Goal: Task Accomplishment & Management: Manage account settings

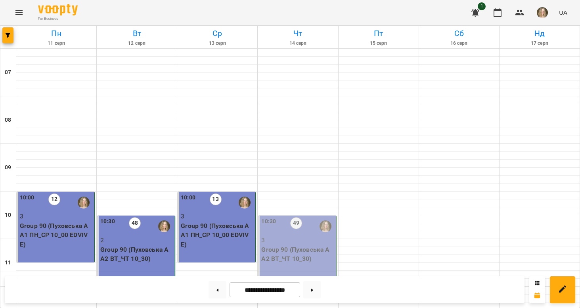
scroll to position [71, 0]
click at [290, 245] on p "Group 90 (Пуховська А А2 ВТ_ЧТ 10_30)" at bounding box center [297, 254] width 73 height 19
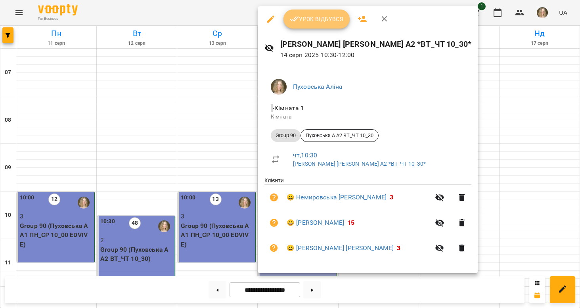
click at [319, 21] on span "Урок відбувся" at bounding box center [317, 19] width 54 height 10
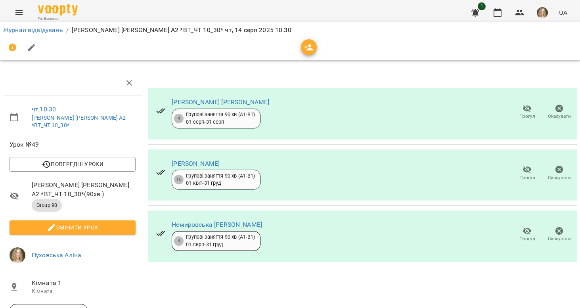
click at [533, 173] on span "Прогул" at bounding box center [527, 173] width 23 height 16
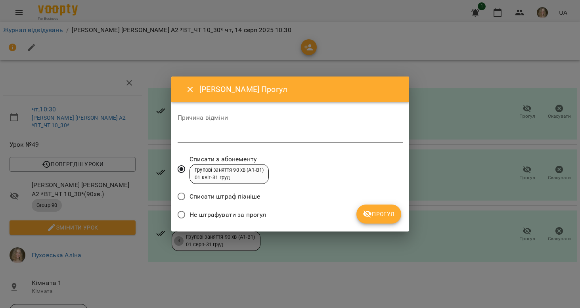
click at [236, 214] on span "Не штрафувати за прогул" at bounding box center [228, 215] width 77 height 10
click at [361, 216] on button "Прогул" at bounding box center [379, 214] width 45 height 19
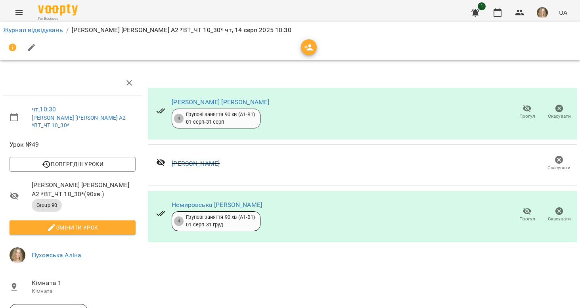
click at [96, 221] on button "Змінити урок" at bounding box center [73, 228] width 126 height 14
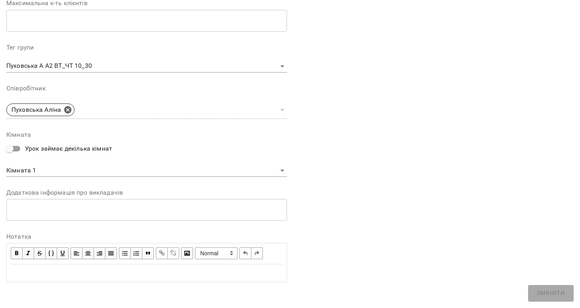
scroll to position [216, 0]
click at [16, 252] on span "button" at bounding box center [16, 254] width 9 height 9
click at [21, 272] on div "Edit text" at bounding box center [147, 274] width 272 height 10
click at [17, 250] on span "button" at bounding box center [16, 254] width 9 height 9
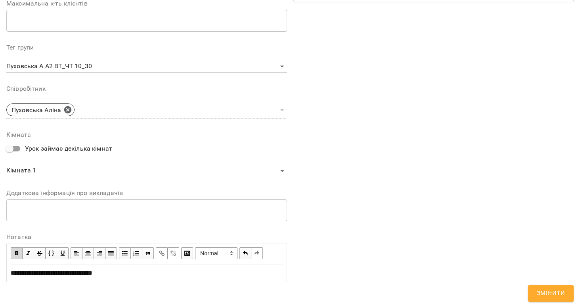
click at [19, 249] on span "button" at bounding box center [16, 253] width 9 height 9
click at [552, 293] on span "Змінити" at bounding box center [551, 293] width 28 height 10
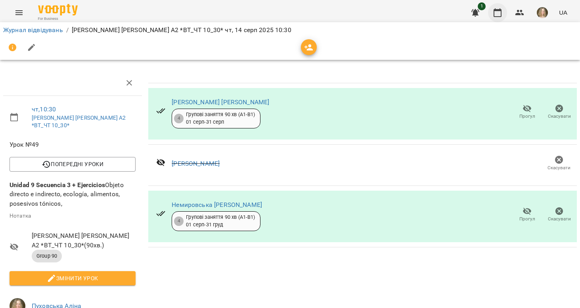
click at [501, 12] on icon "button" at bounding box center [498, 13] width 10 height 10
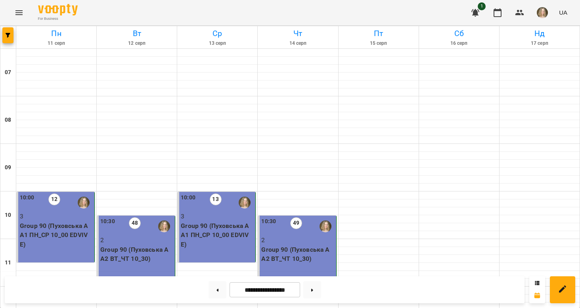
scroll to position [538, 0]
